Goal: Complete application form: Complete application form

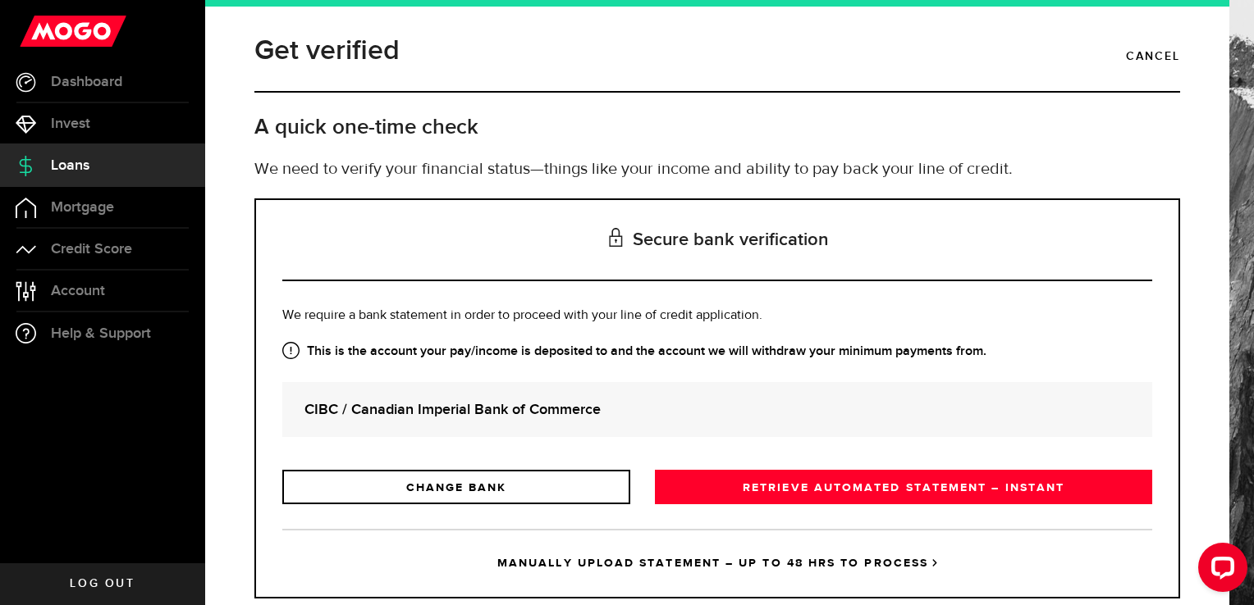
scroll to position [39, 0]
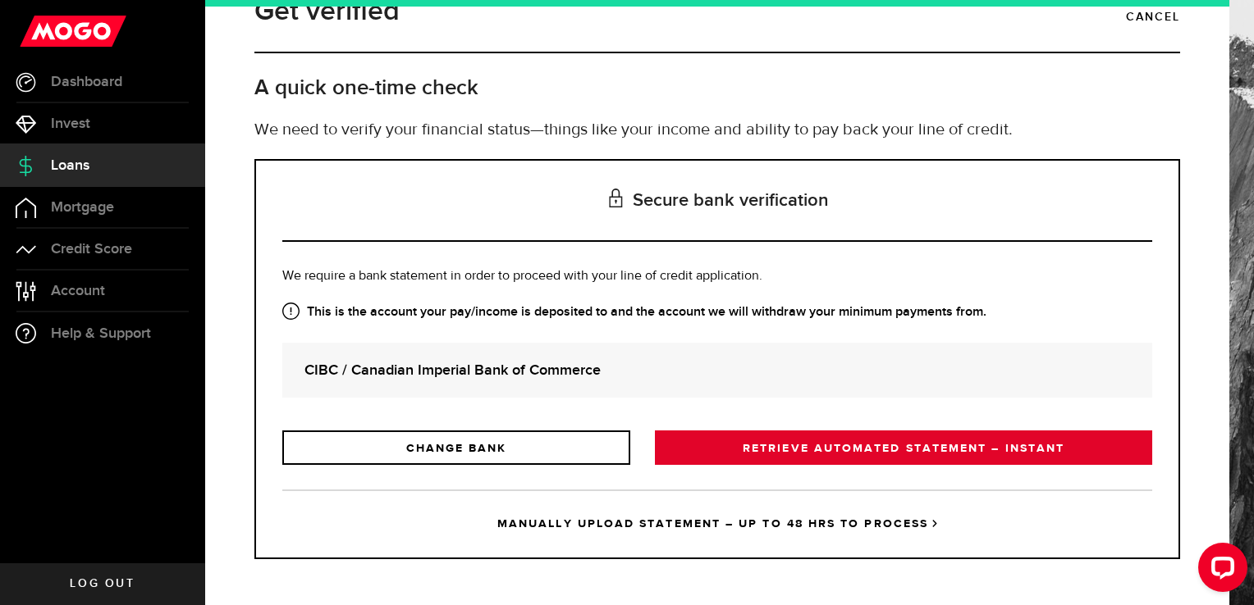
click at [673, 446] on link "RETRIEVE AUTOMATED STATEMENT – INSTANT" at bounding box center [903, 448] width 497 height 34
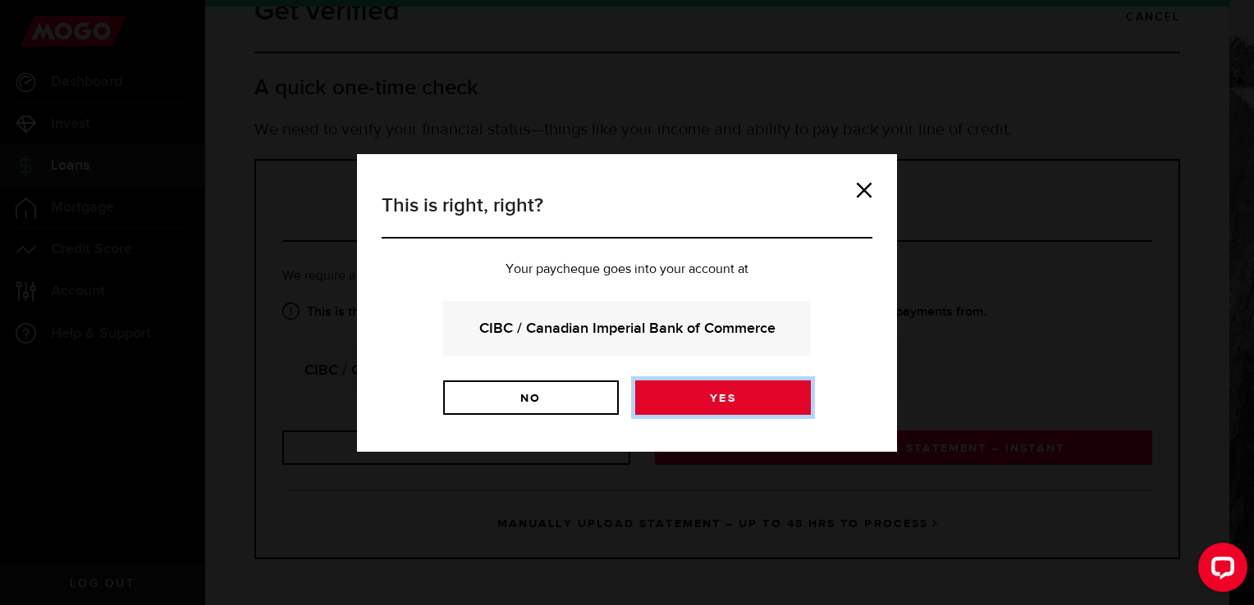
click at [683, 388] on link "Yes" at bounding box center [723, 398] width 176 height 34
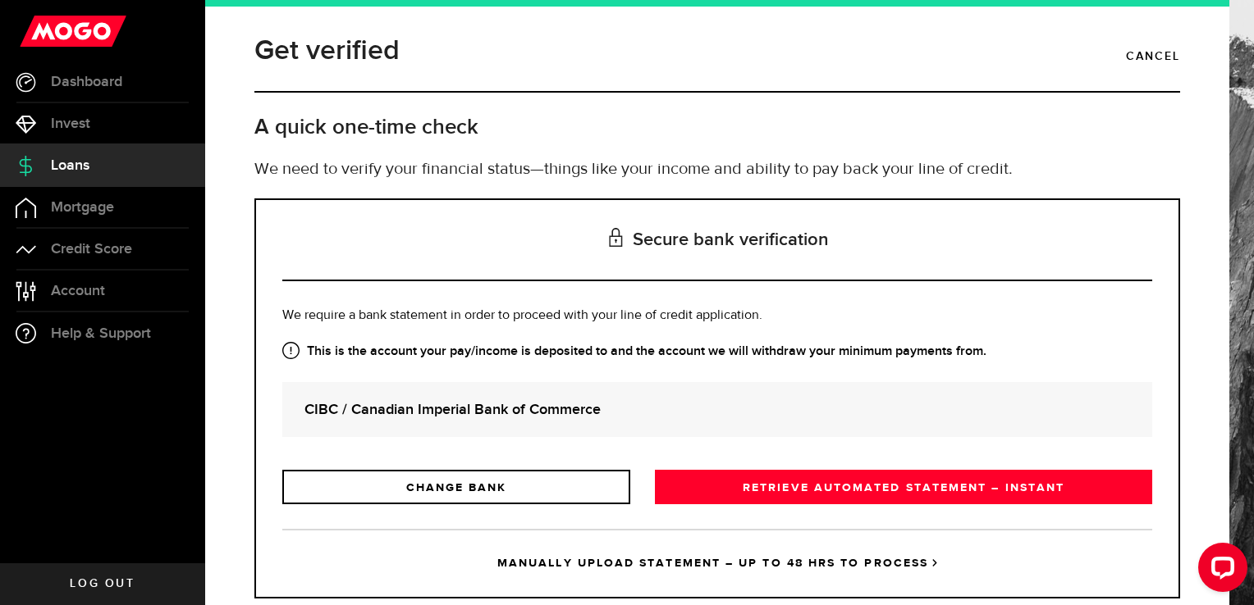
click at [996, 247] on h3 "Secure bank verification" at bounding box center [717, 240] width 870 height 81
click at [1001, 243] on h3 "Secure bank verification" at bounding box center [717, 240] width 870 height 81
click at [1010, 233] on h3 "Secure bank verification" at bounding box center [717, 240] width 870 height 81
click at [1014, 240] on h3 "Secure bank verification" at bounding box center [717, 240] width 870 height 81
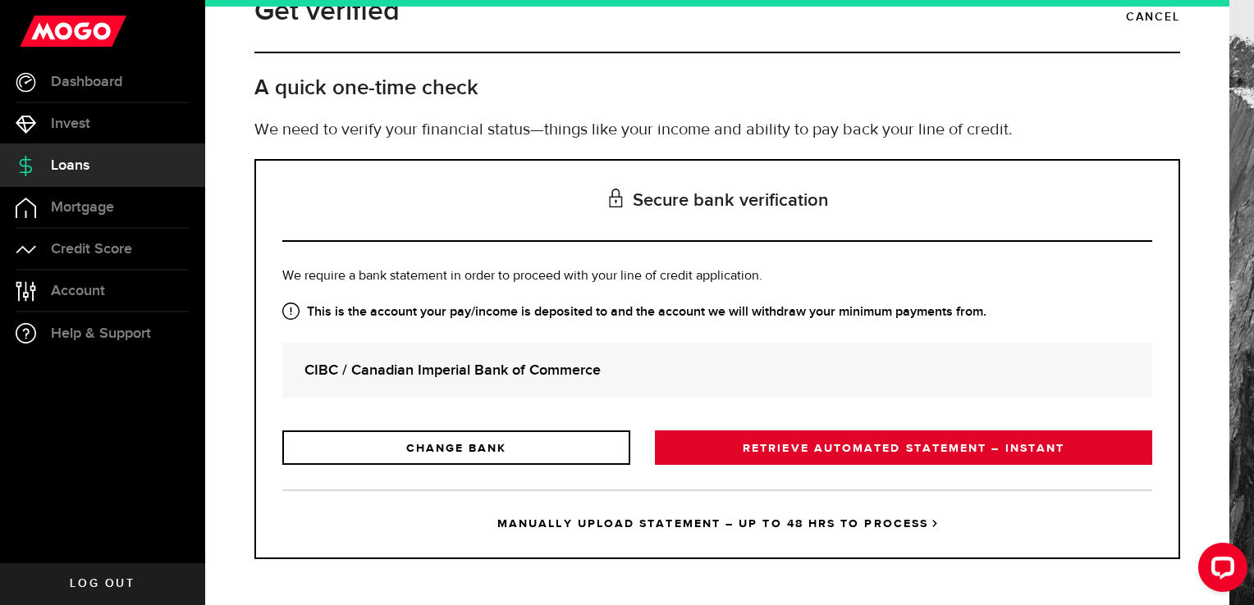
click at [1009, 440] on link "RETRIEVE AUTOMATED STATEMENT – INSTANT" at bounding box center [903, 448] width 497 height 34
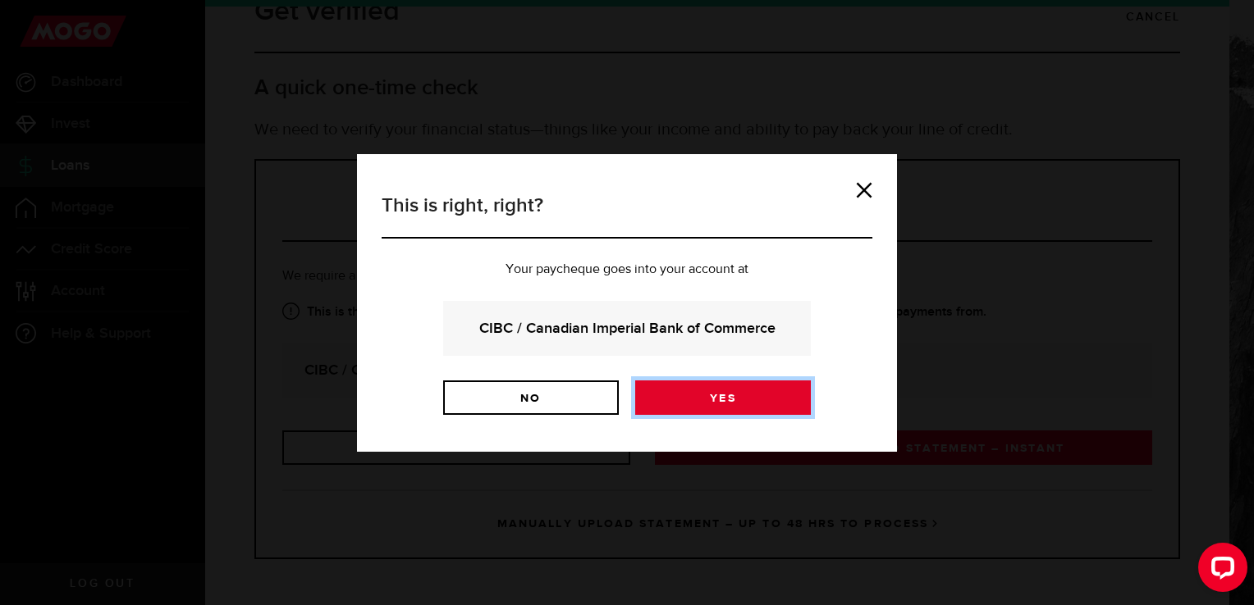
click at [771, 402] on link "Yes" at bounding box center [723, 398] width 176 height 34
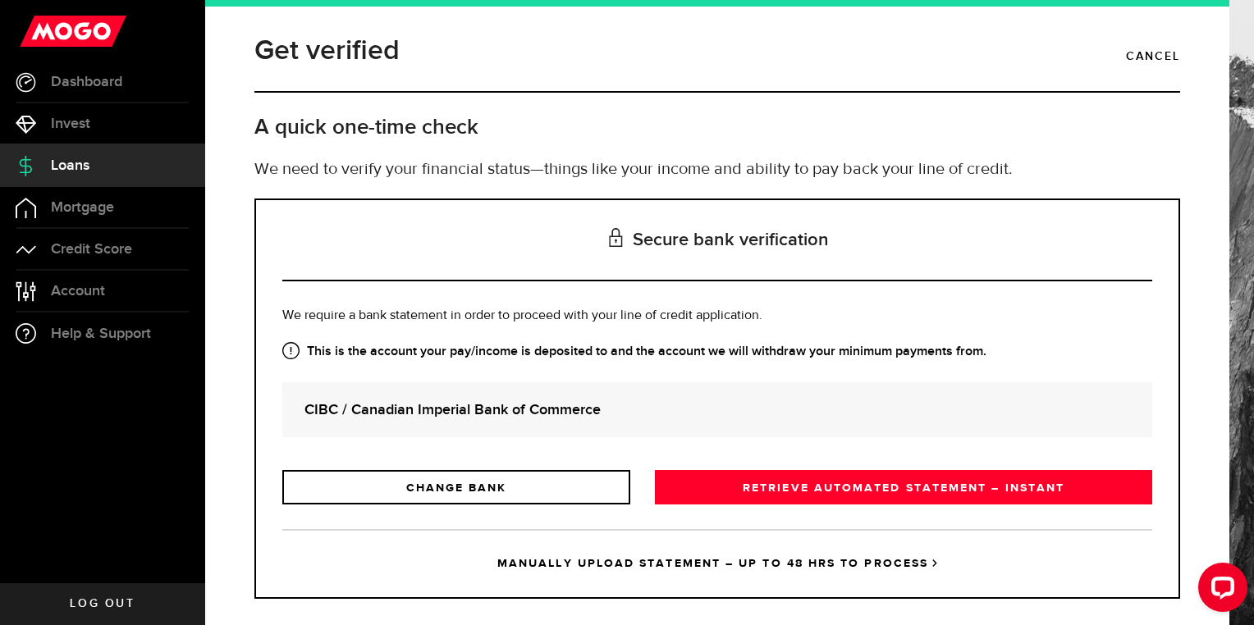
scroll to position [20, 0]
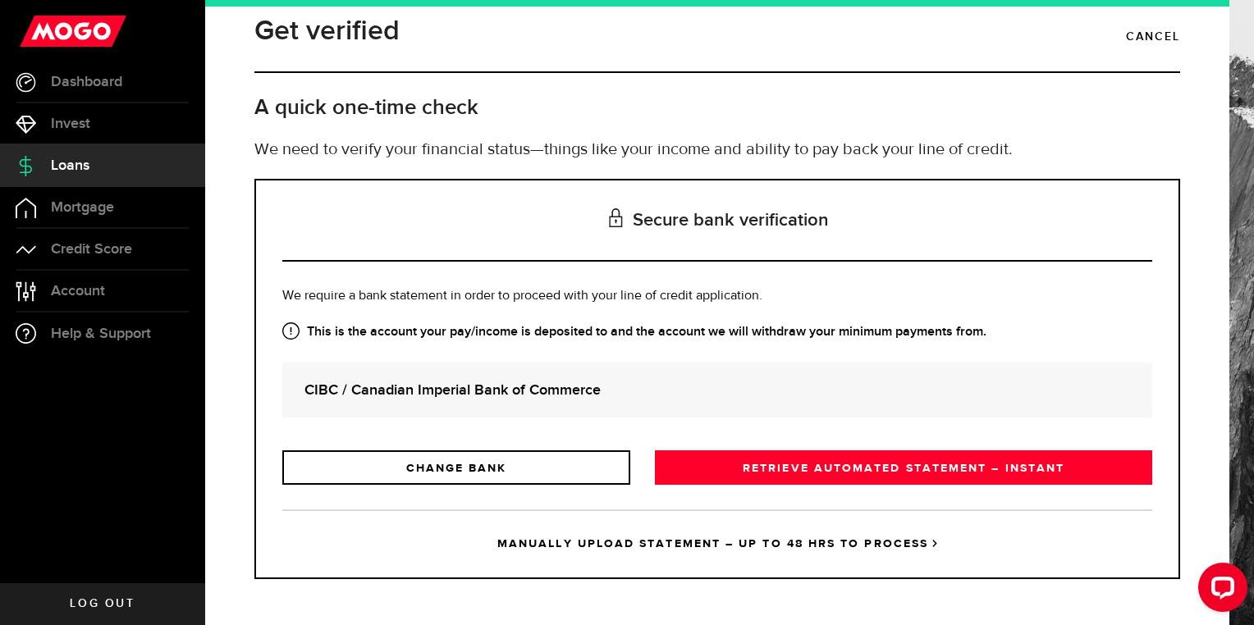
click at [895, 544] on link "MANUALLY UPLOAD STATEMENT – UP TO 48 HRS TO PROCESS" at bounding box center [717, 543] width 870 height 68
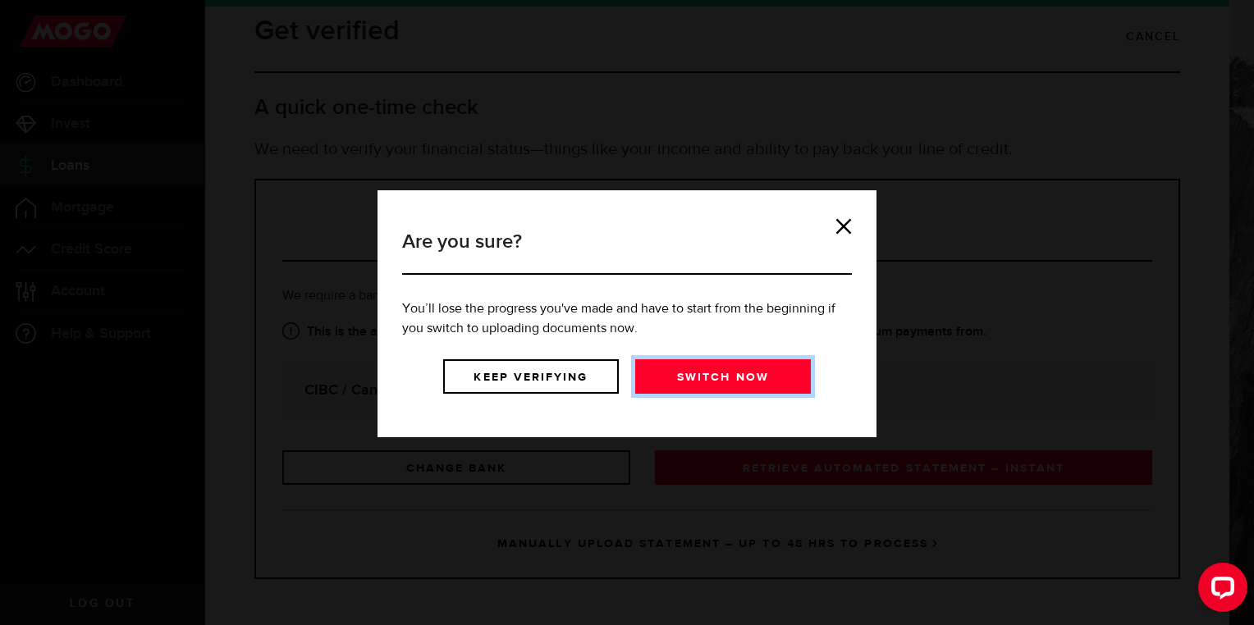
click at [666, 377] on link "Switch now" at bounding box center [723, 376] width 176 height 34
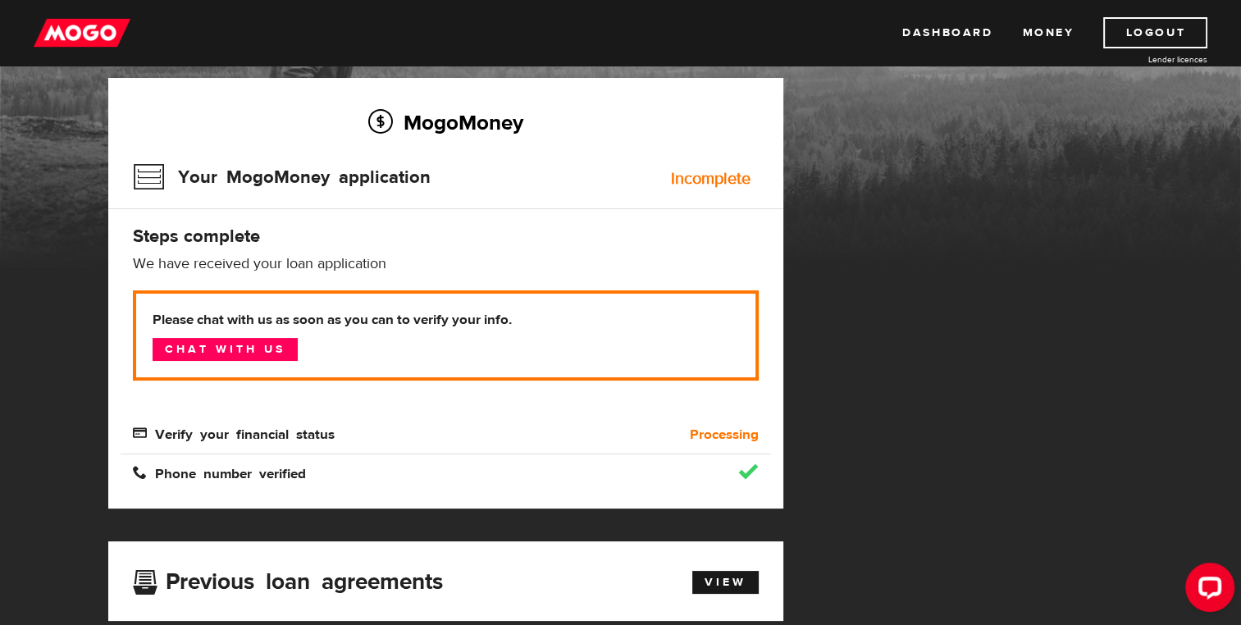
scroll to position [110, 0]
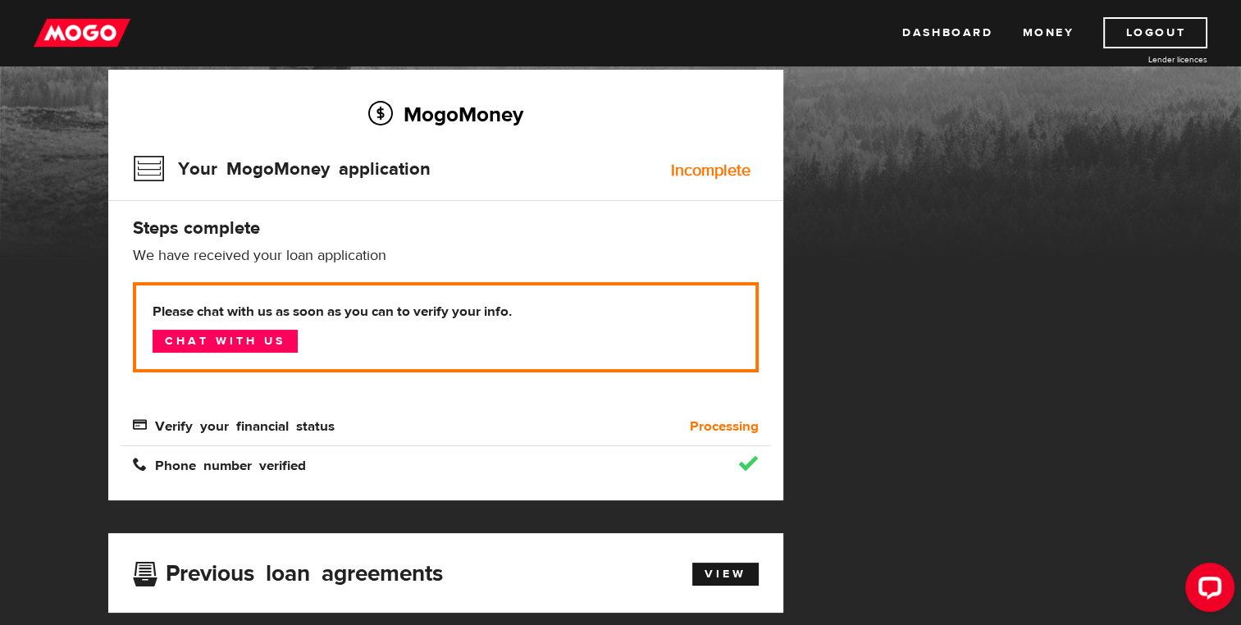
click at [253, 340] on link "Chat with us" at bounding box center [225, 341] width 145 height 23
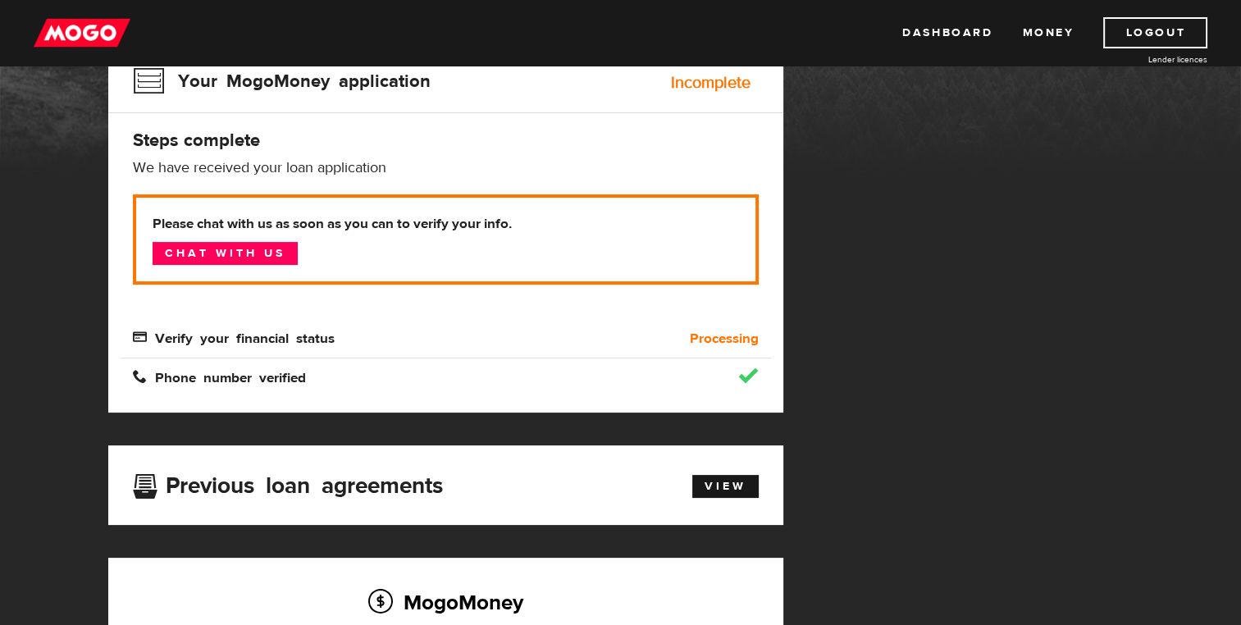
scroll to position [197, 0]
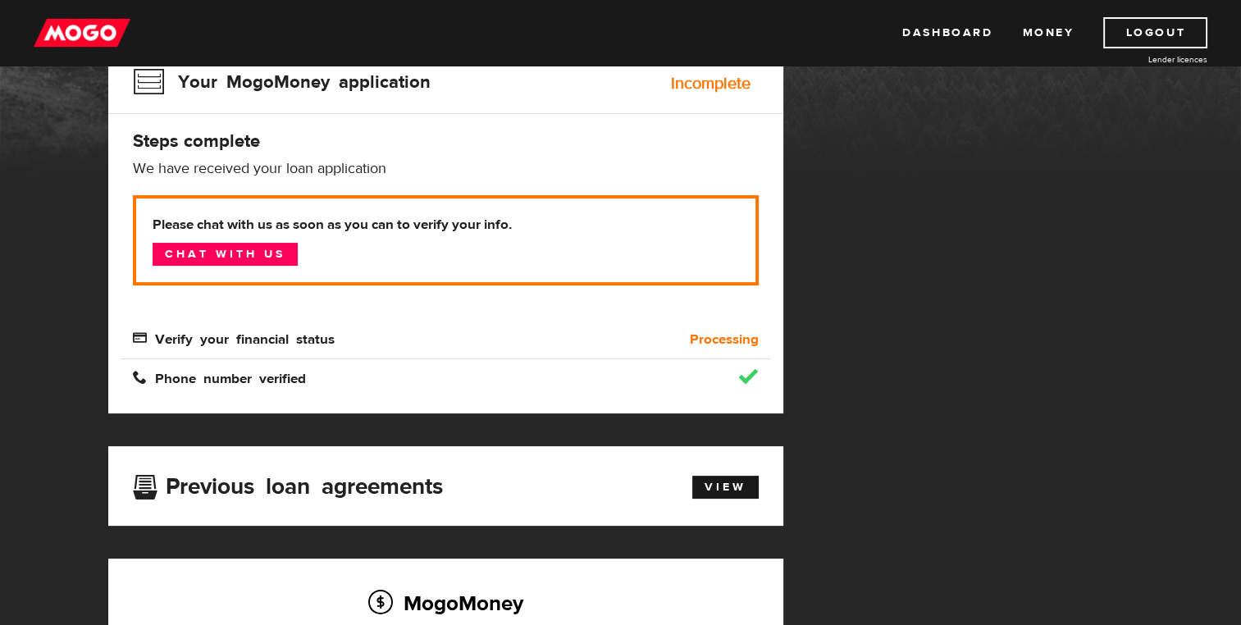
click at [895, 532] on div "MogoMoney Your MogoMoney application Expired Your MogoMoney credit decision has…" at bounding box center [621, 439] width 1050 height 912
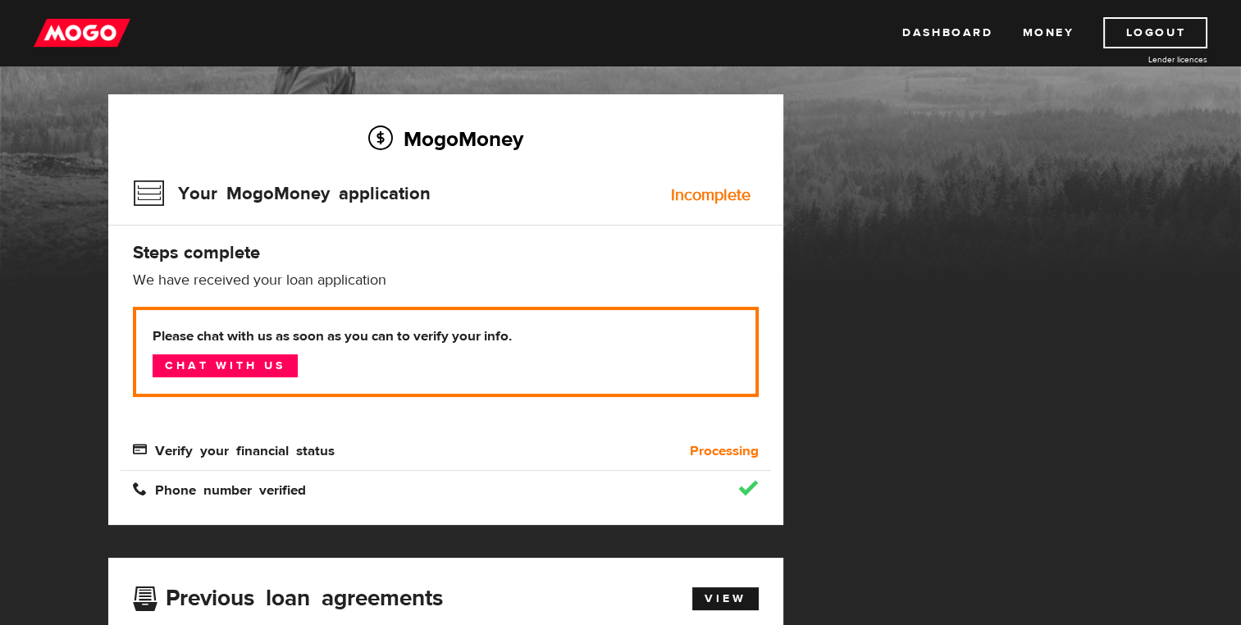
scroll to position [184, 0]
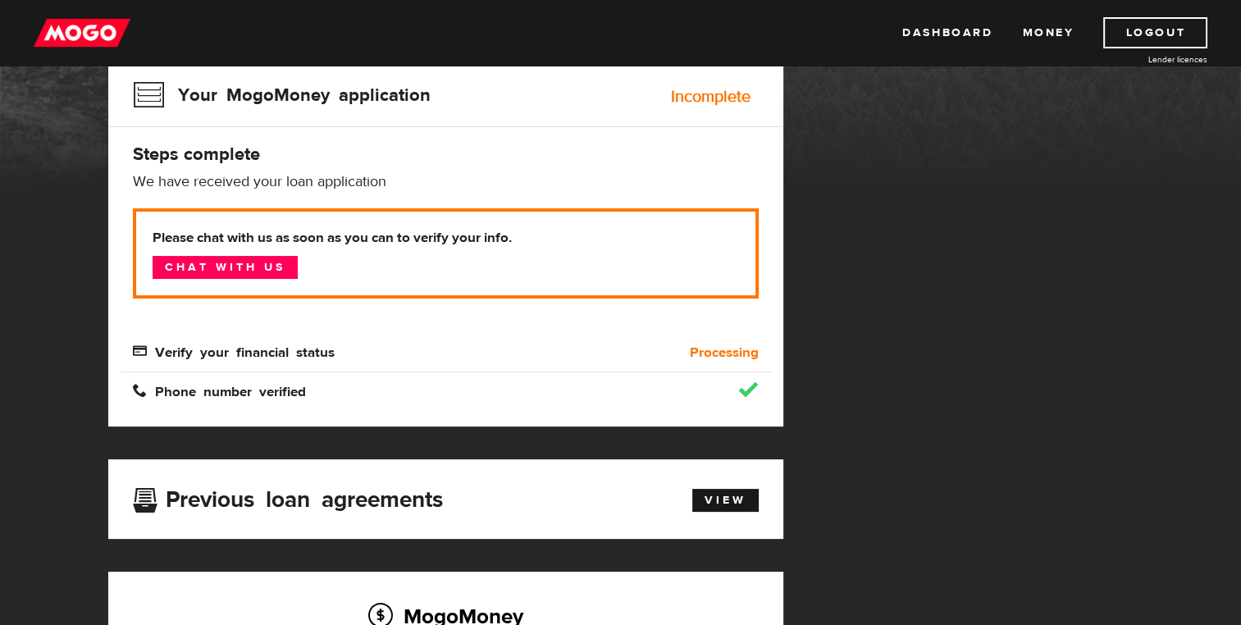
click at [895, 514] on div "MogoMoney Your MogoMoney application Expired Your MogoMoney credit decision has…" at bounding box center [621, 452] width 1050 height 912
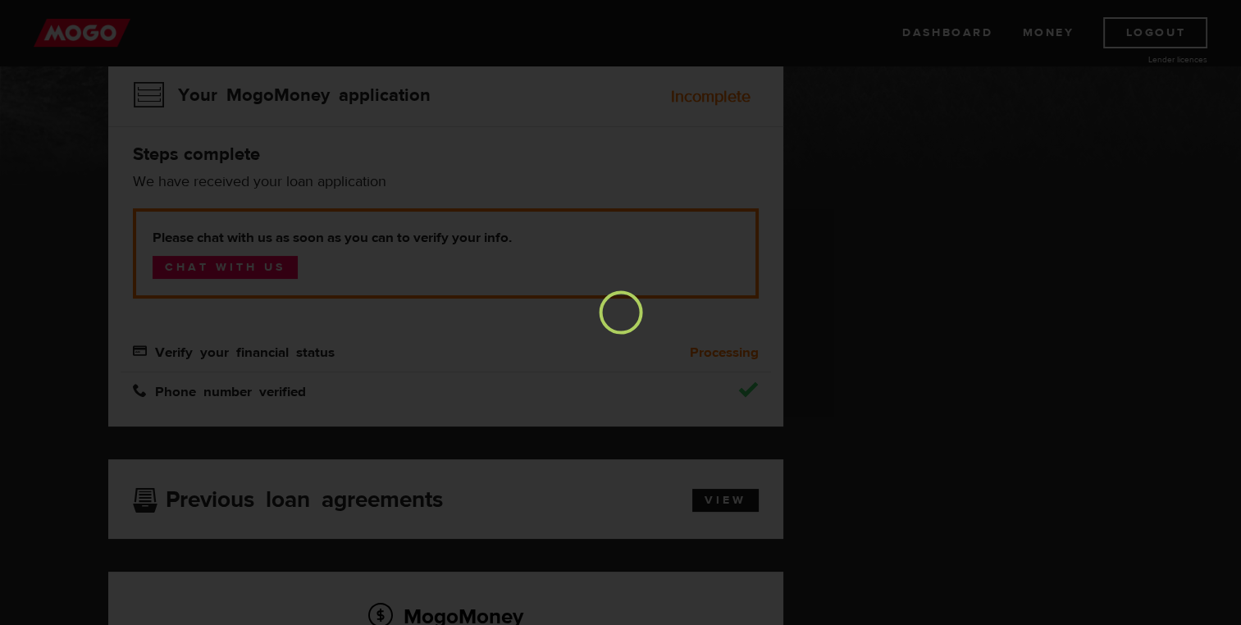
scroll to position [0, 0]
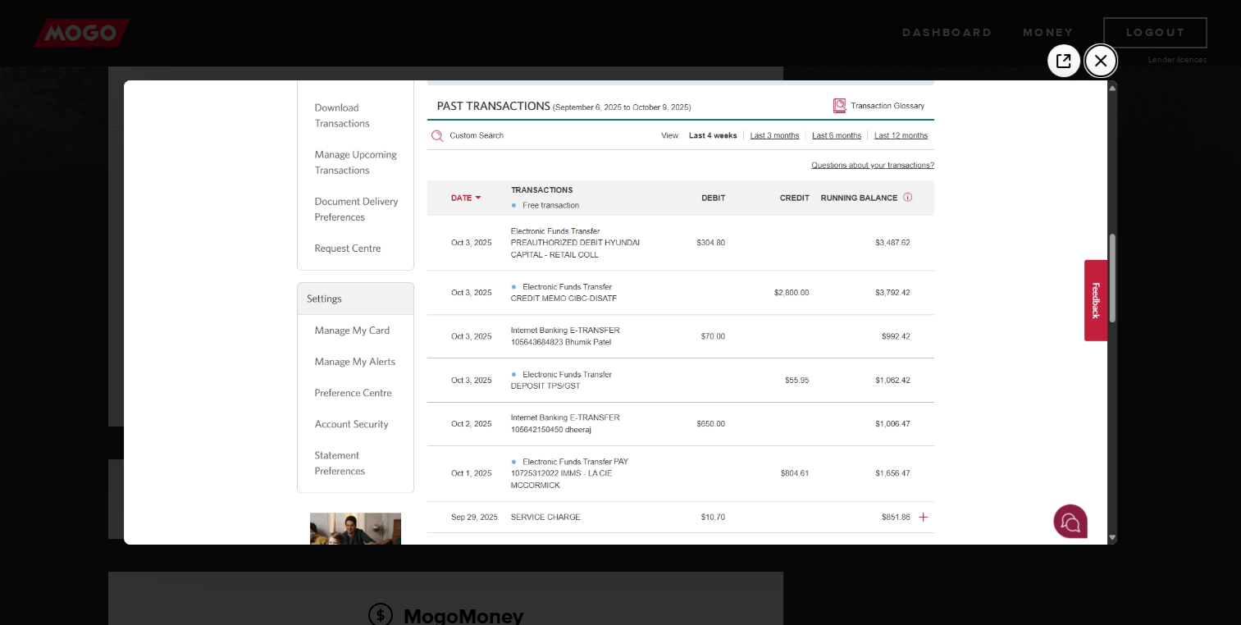
click at [1108, 62] on icon "Close the image preview" at bounding box center [1101, 61] width 26 height 26
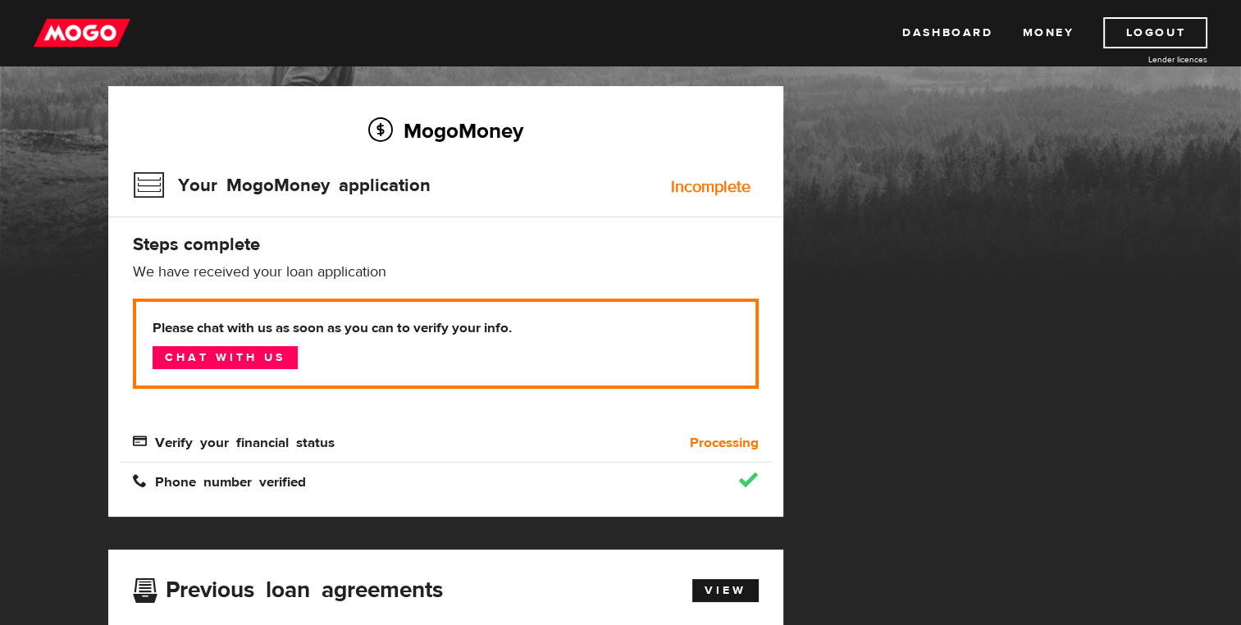
scroll to position [104, 0]
